Goal: Find specific page/section: Find specific page/section

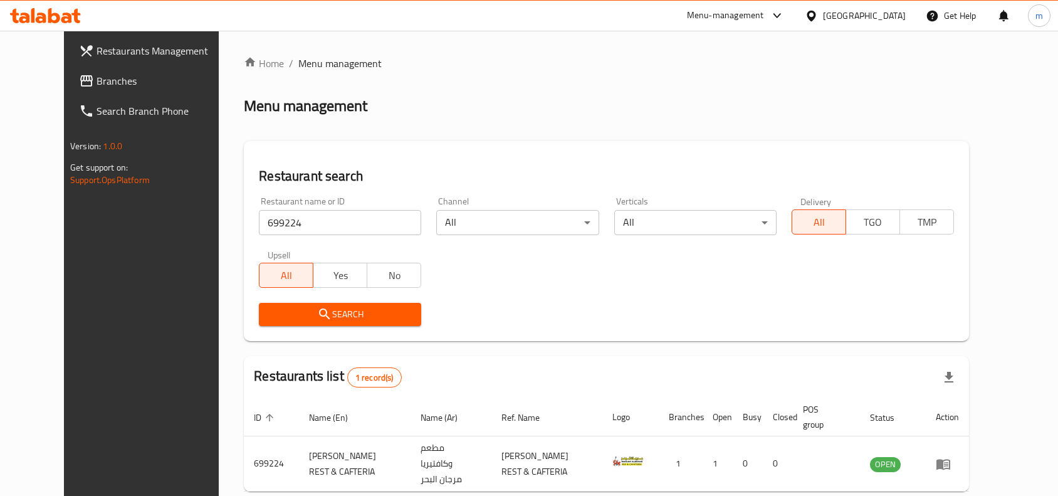
scroll to position [53, 0]
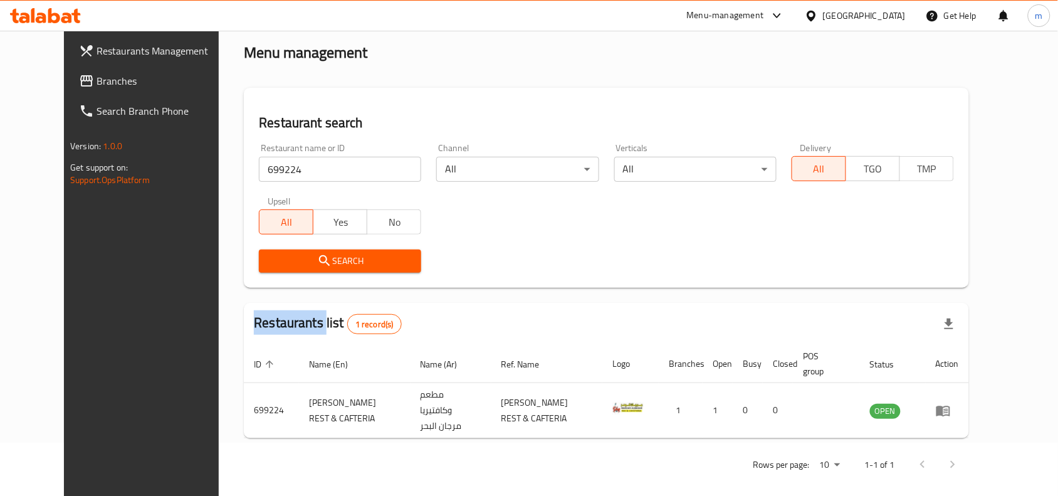
click at [97, 83] on span "Branches" at bounding box center [164, 80] width 134 height 15
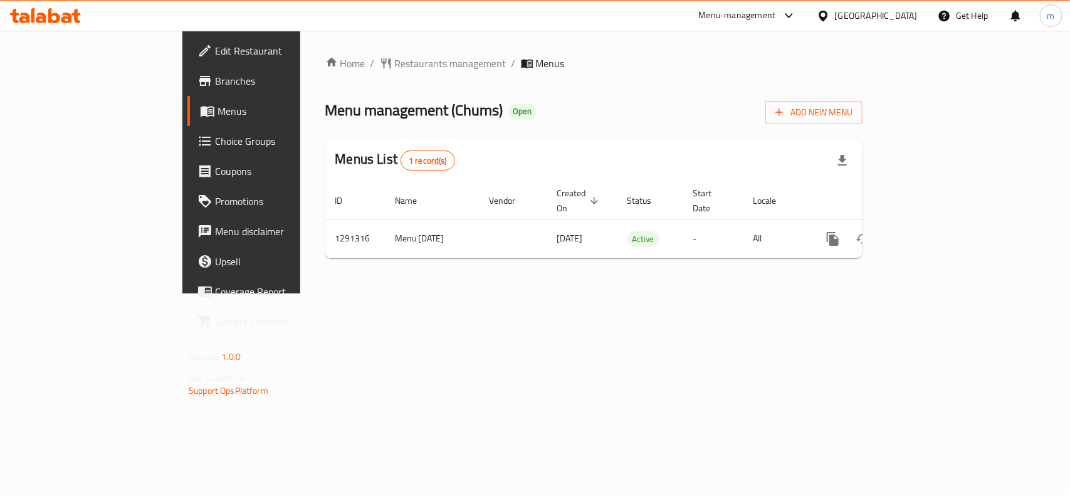
click at [446, 104] on div "Menu management ( Chums ) Open Add New Menu" at bounding box center [593, 110] width 537 height 28
click at [395, 66] on span "Restaurants management" at bounding box center [451, 63] width 112 height 15
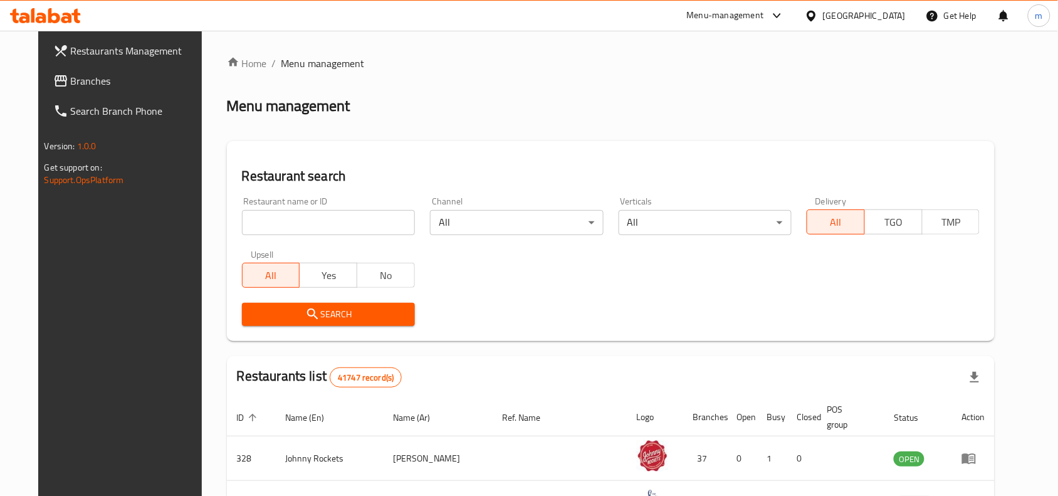
click at [326, 227] on input "search" at bounding box center [328, 222] width 173 height 25
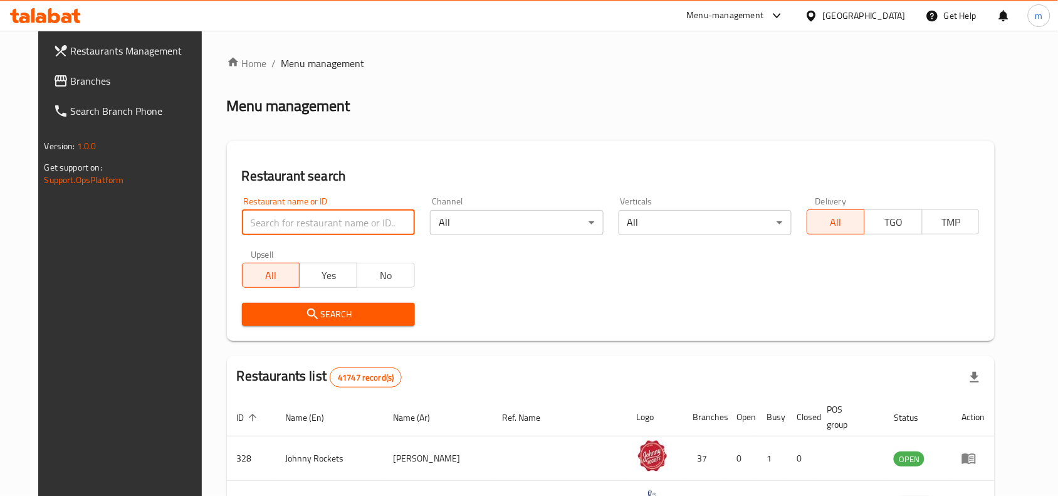
paste input "698636"
type input "698636"
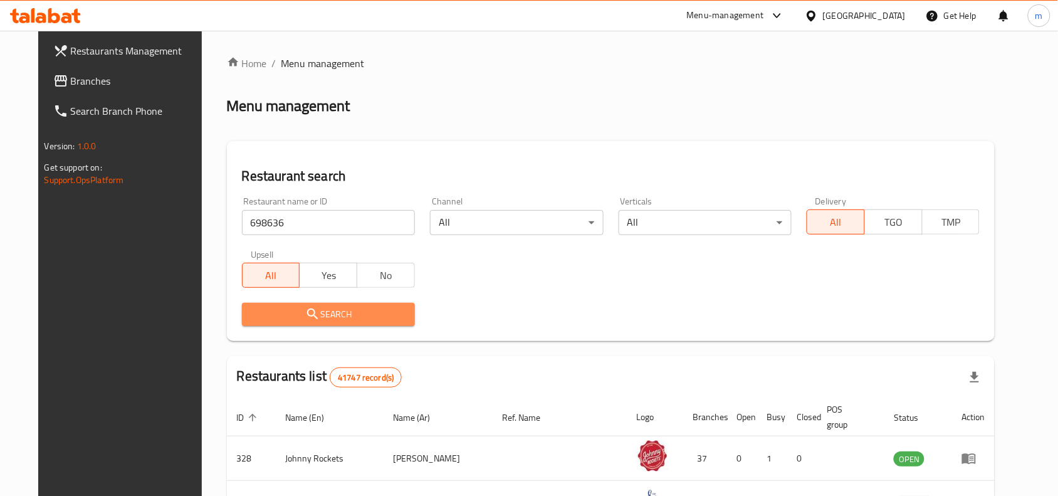
click at [307, 312] on icon "submit" at bounding box center [312, 313] width 11 height 11
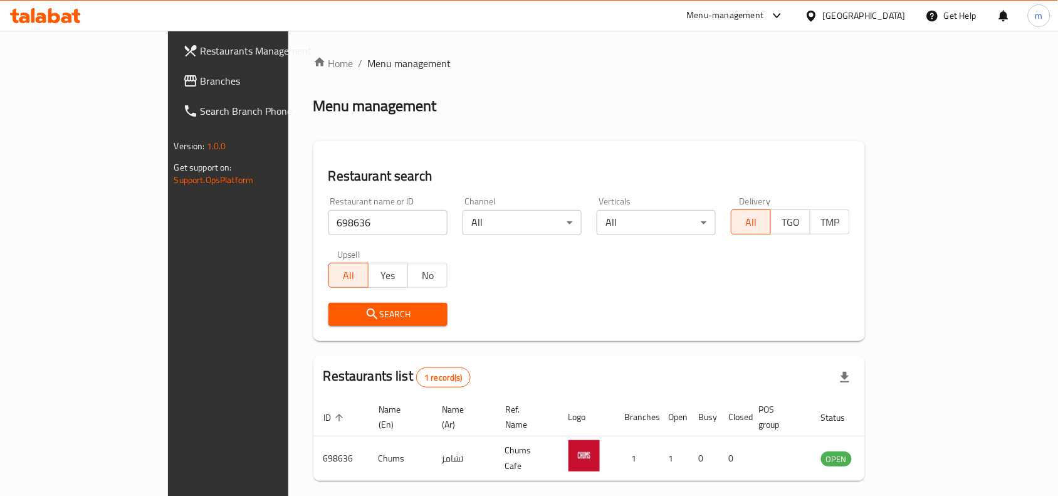
scroll to position [39, 0]
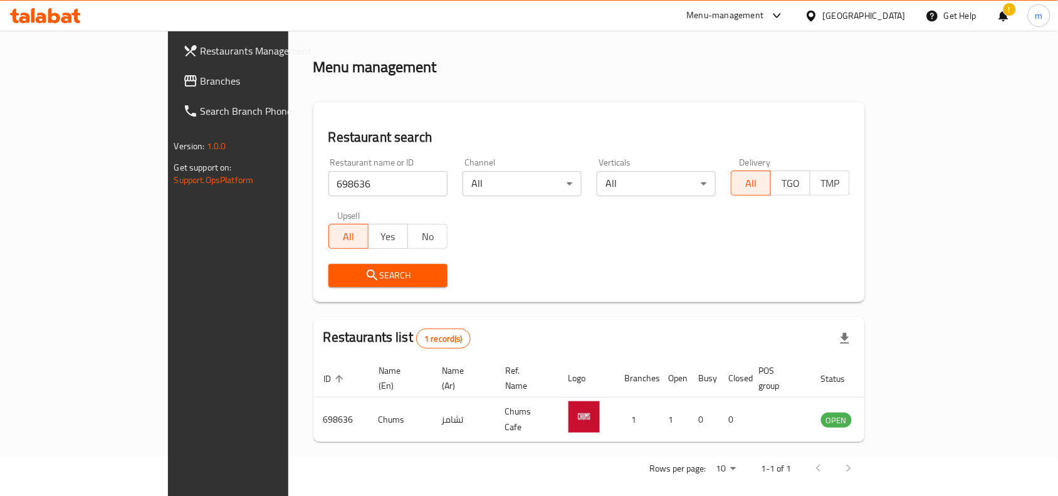
click at [791, 0] on div "Menu-management United Arab Emirates Get Help ! m" at bounding box center [529, 15] width 1058 height 31
click at [828, 25] on div "[GEOGRAPHIC_DATA]" at bounding box center [855, 16] width 121 height 30
click at [824, 18] on div "[GEOGRAPHIC_DATA]" at bounding box center [864, 16] width 83 height 14
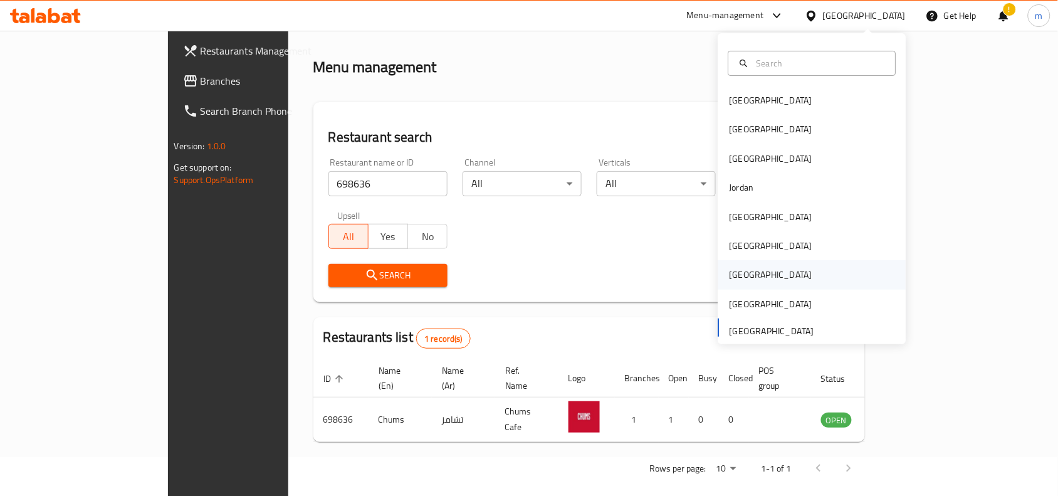
click at [741, 268] on div "Qatar" at bounding box center [770, 274] width 103 height 29
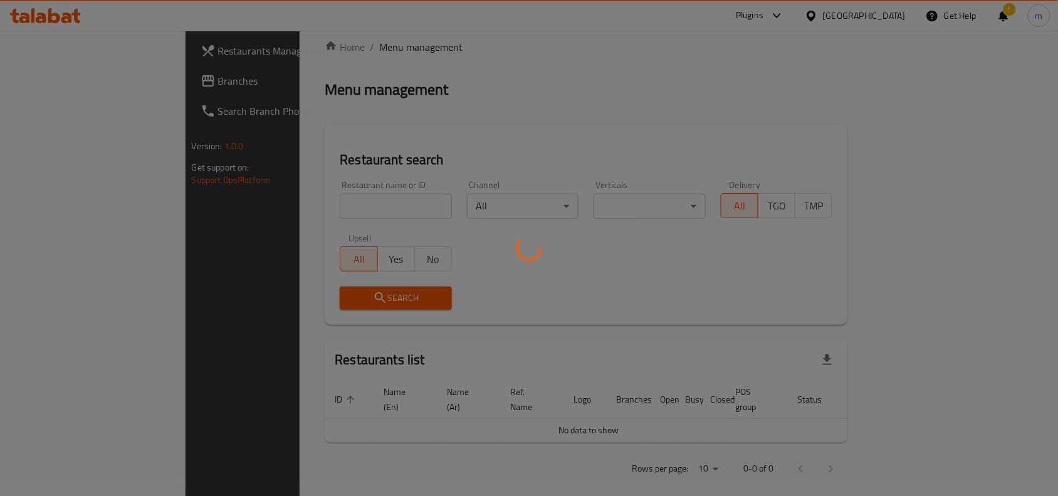
scroll to position [39, 0]
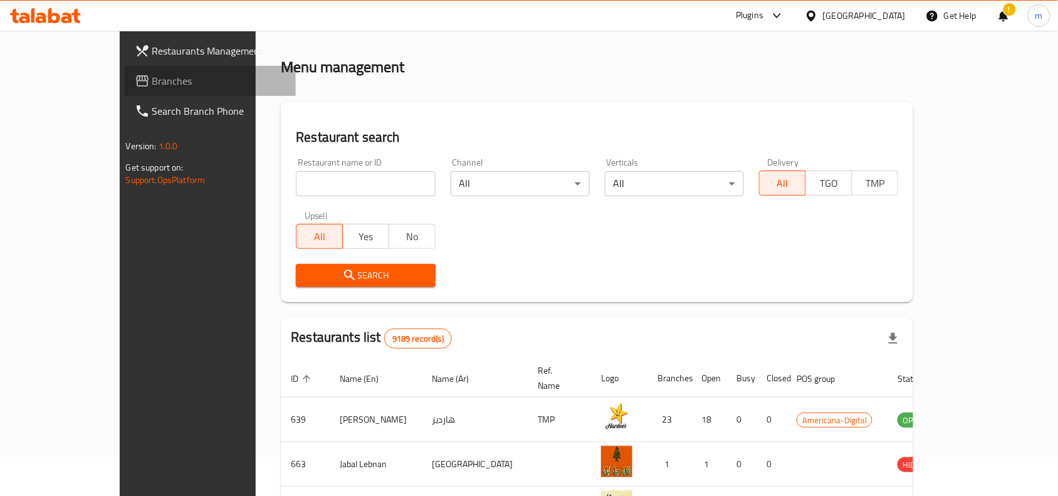
click at [152, 79] on span "Branches" at bounding box center [219, 80] width 134 height 15
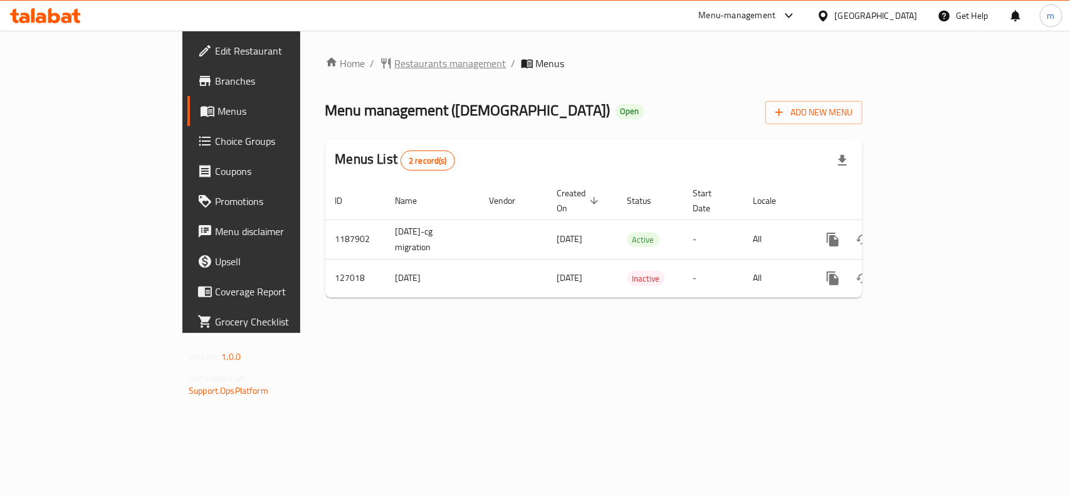
click at [395, 67] on span "Restaurants management" at bounding box center [451, 63] width 112 height 15
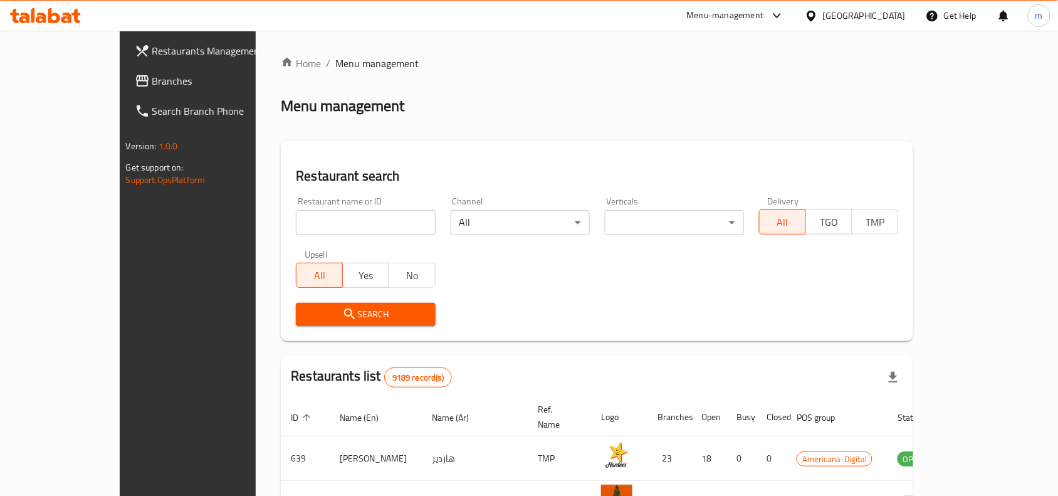
click at [311, 221] on input "search" at bounding box center [365, 222] width 139 height 25
paste input "609381"
type input "609381"
click at [342, 314] on icon "submit" at bounding box center [349, 313] width 15 height 15
